Goal: Navigation & Orientation: Find specific page/section

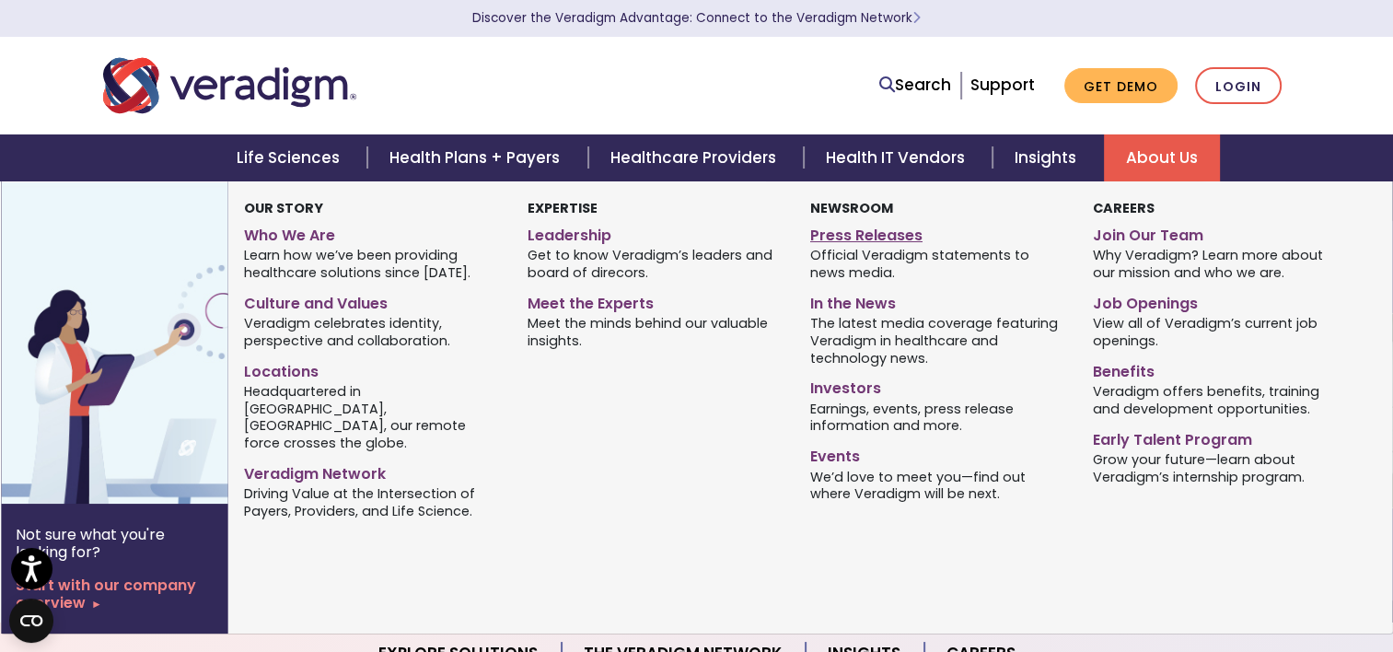
click at [876, 232] on link "Press Releases" at bounding box center [937, 232] width 255 height 27
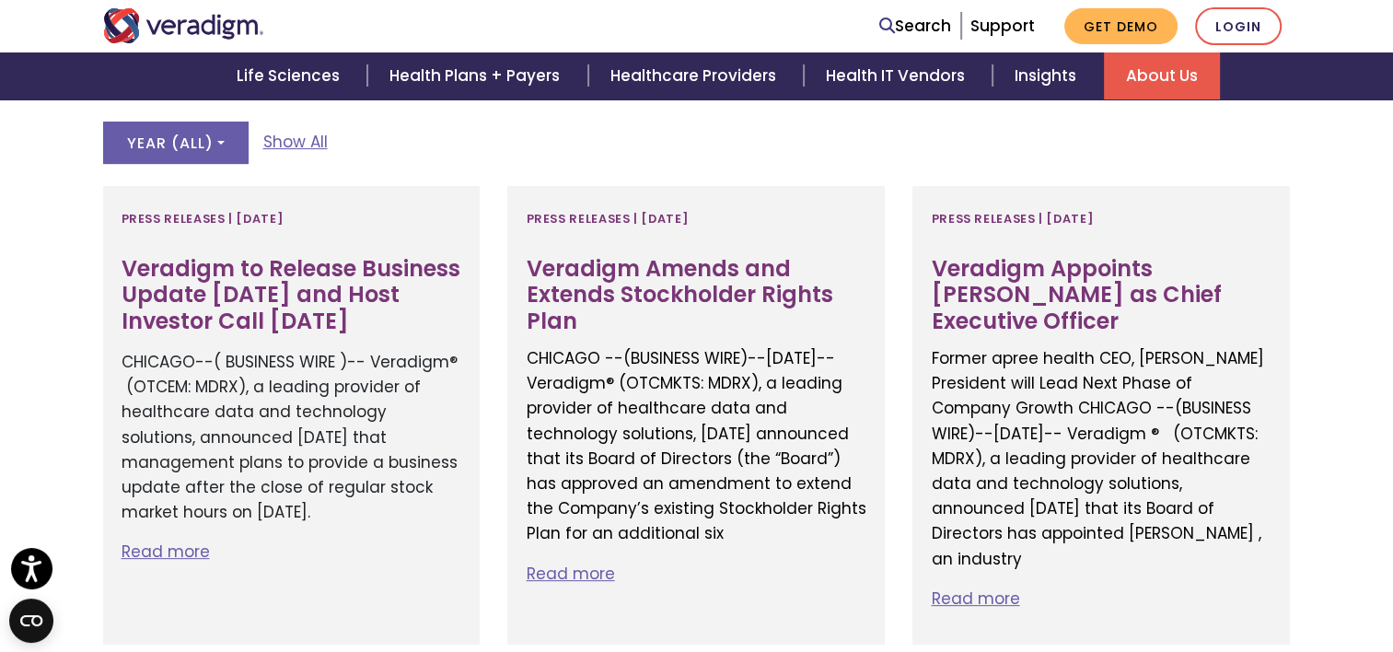
scroll to position [529, 0]
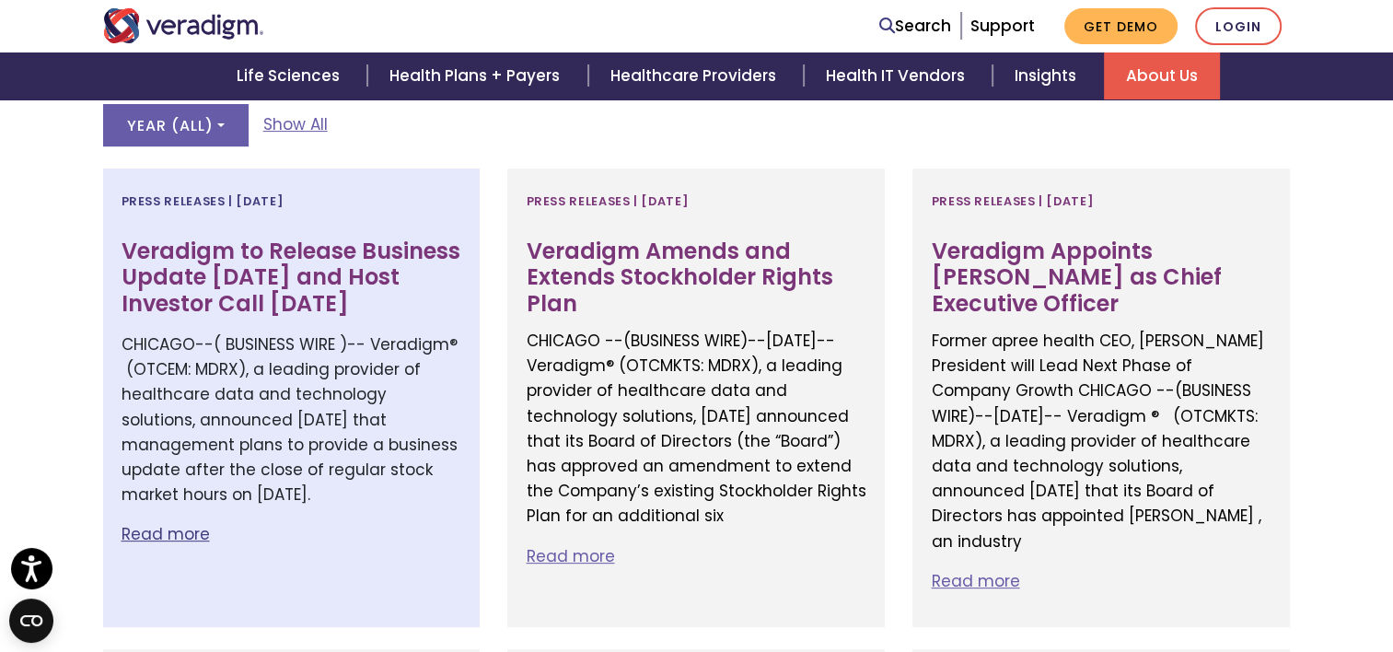
click at [258, 298] on h3 "Veradigm to Release Business Update [DATE] and Host Investor Call [DATE]" at bounding box center [292, 277] width 341 height 79
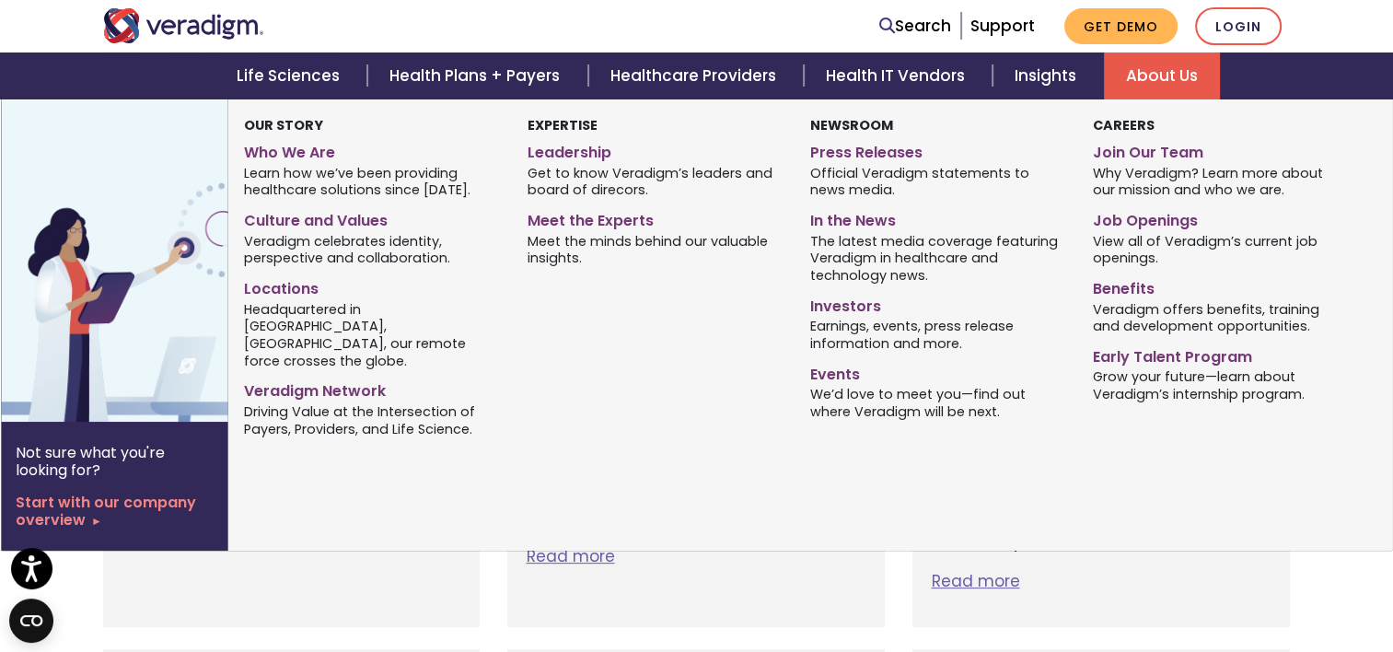
click at [1142, 86] on link "About Us" at bounding box center [1162, 75] width 116 height 47
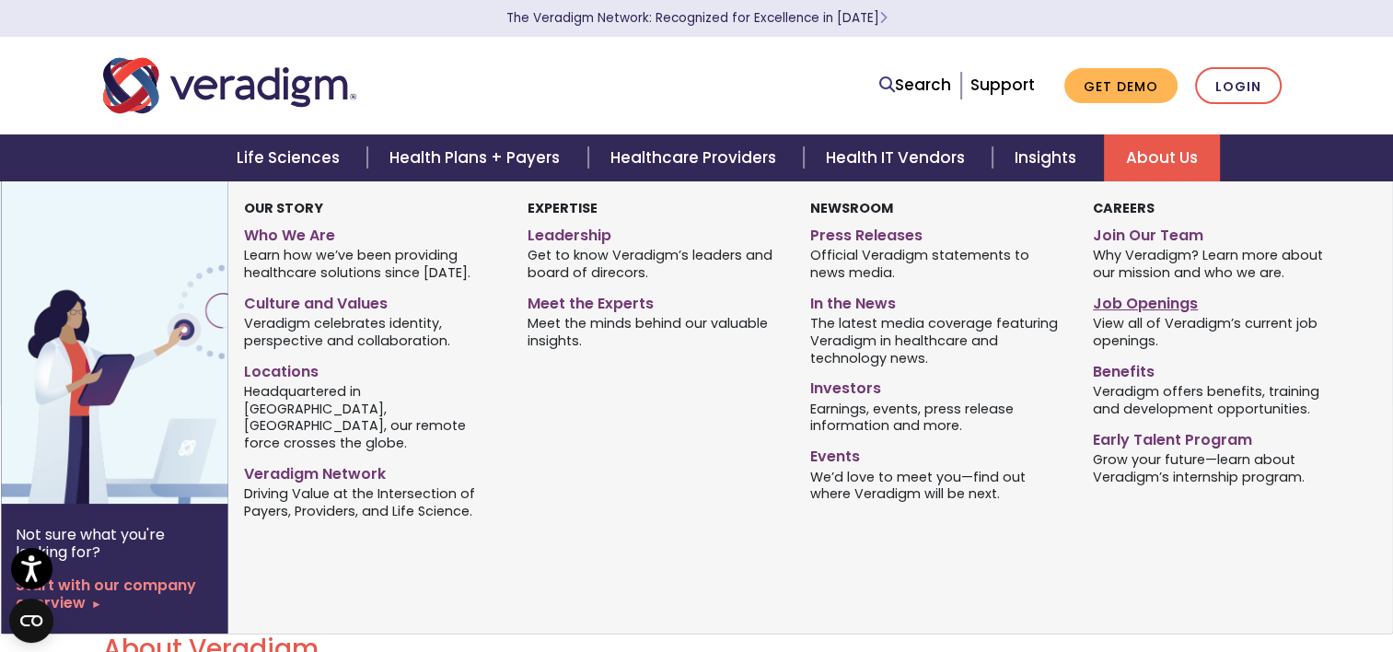
click at [1146, 302] on link "Job Openings" at bounding box center [1220, 300] width 255 height 27
